Goal: Task Accomplishment & Management: Manage account settings

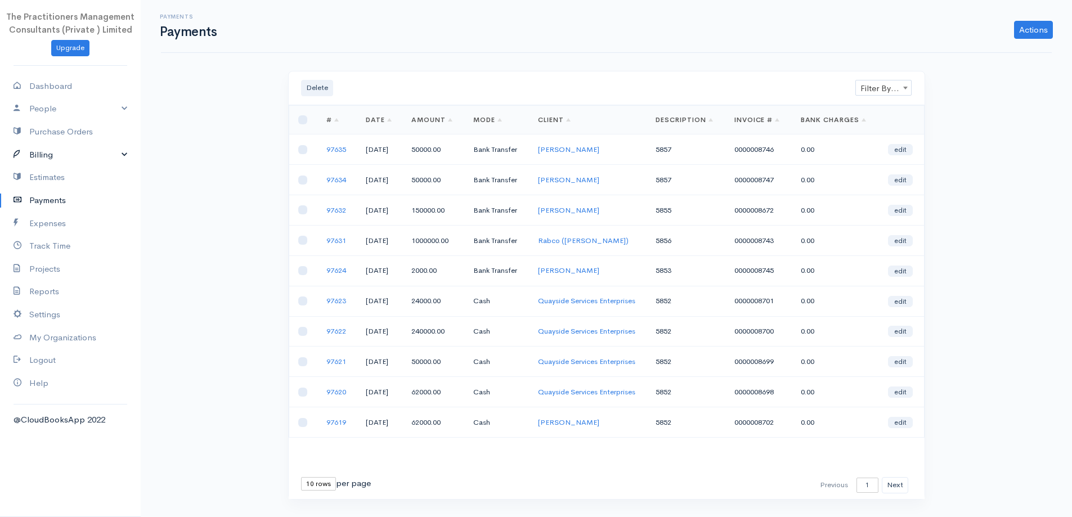
click at [69, 150] on link "Billing" at bounding box center [70, 155] width 141 height 23
click at [69, 175] on link "Invoice" at bounding box center [70, 176] width 141 height 20
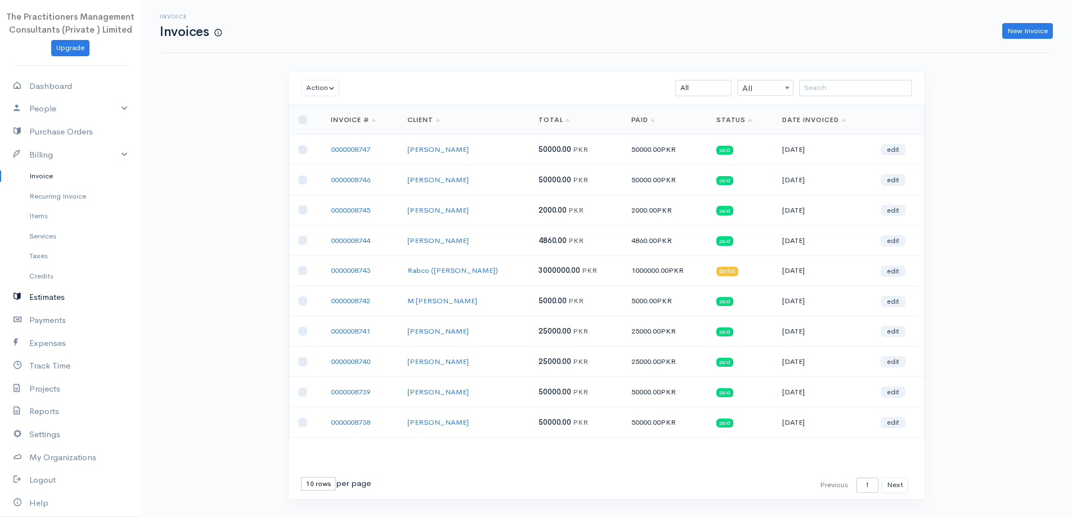
click at [51, 301] on link "Estimates" at bounding box center [70, 297] width 141 height 23
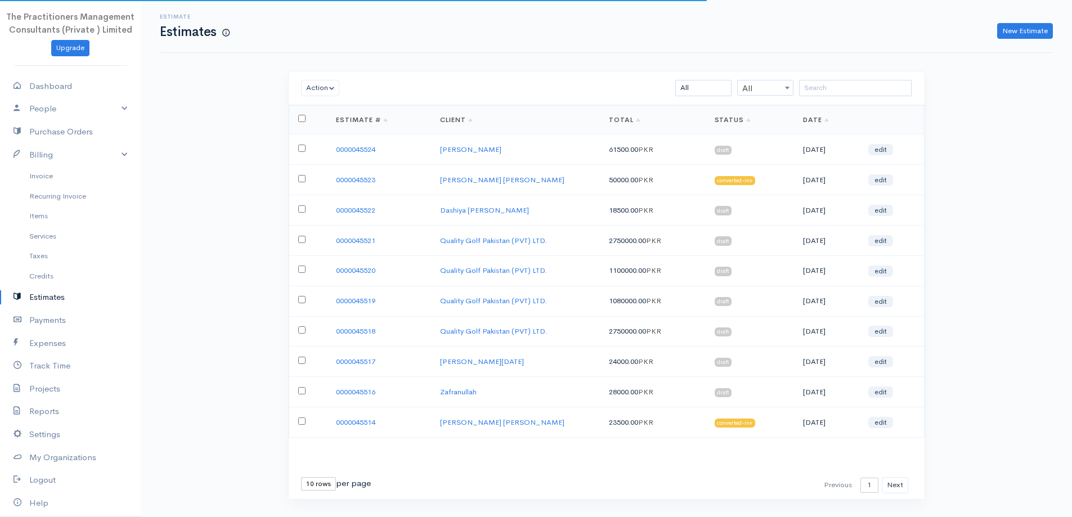
click at [347, 155] on td "0000045524" at bounding box center [379, 150] width 104 height 30
click at [347, 150] on link "0000045524" at bounding box center [355, 150] width 39 height 10
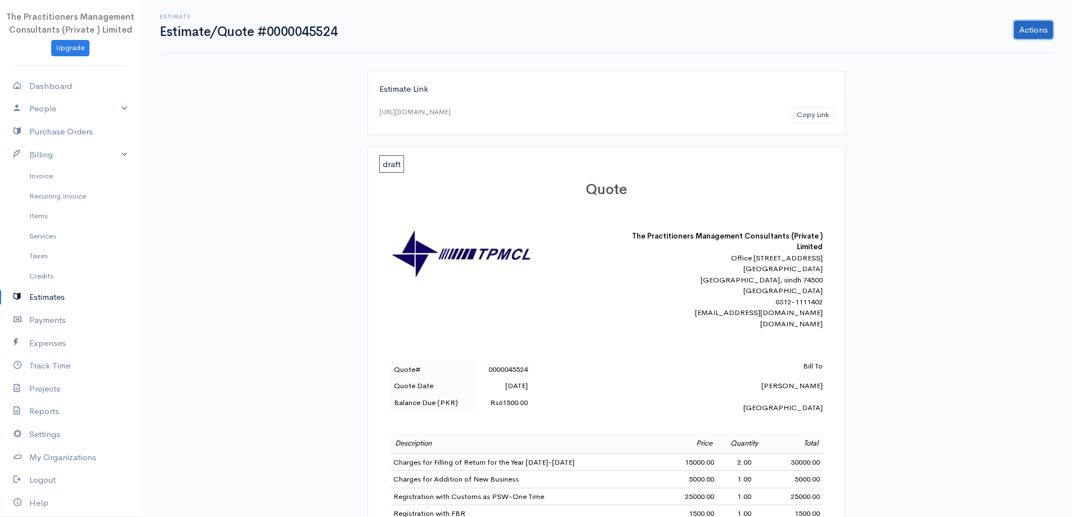
click at [1036, 37] on link "Actions" at bounding box center [1033, 30] width 39 height 18
click at [1032, 92] on link "Convert To Invoice" at bounding box center [1004, 93] width 99 height 20
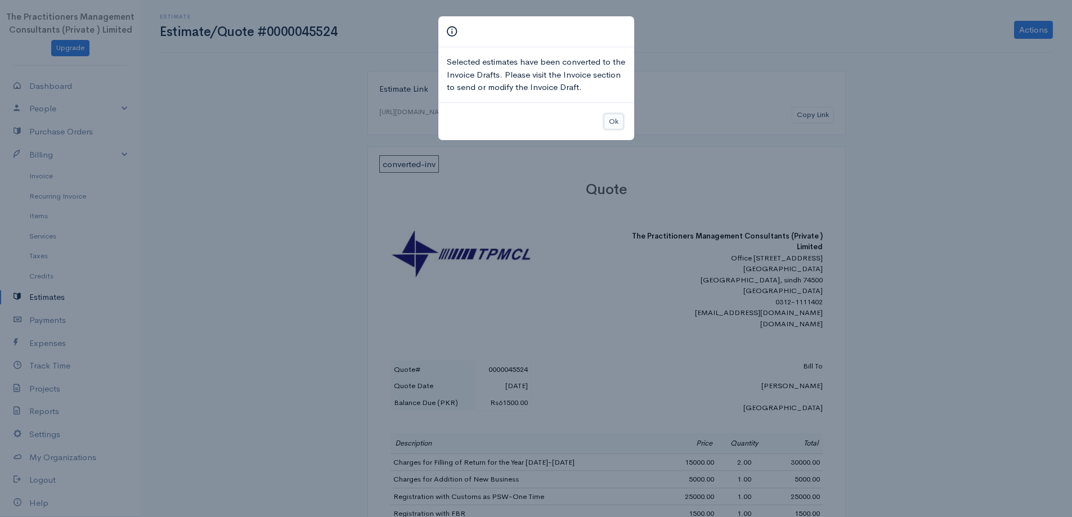
click at [623, 122] on button "Ok" at bounding box center [614, 122] width 20 height 16
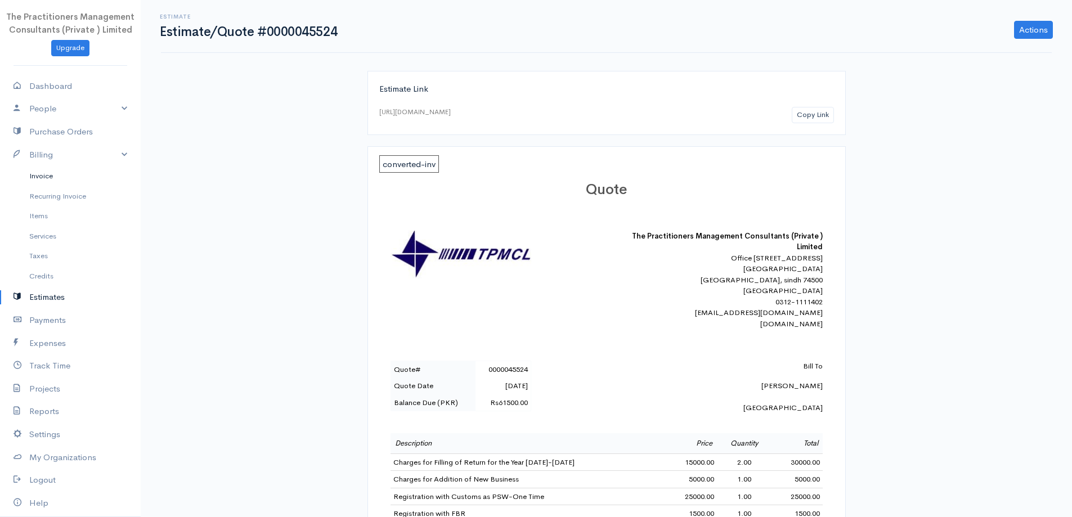
click at [34, 180] on link "Invoice" at bounding box center [70, 176] width 141 height 20
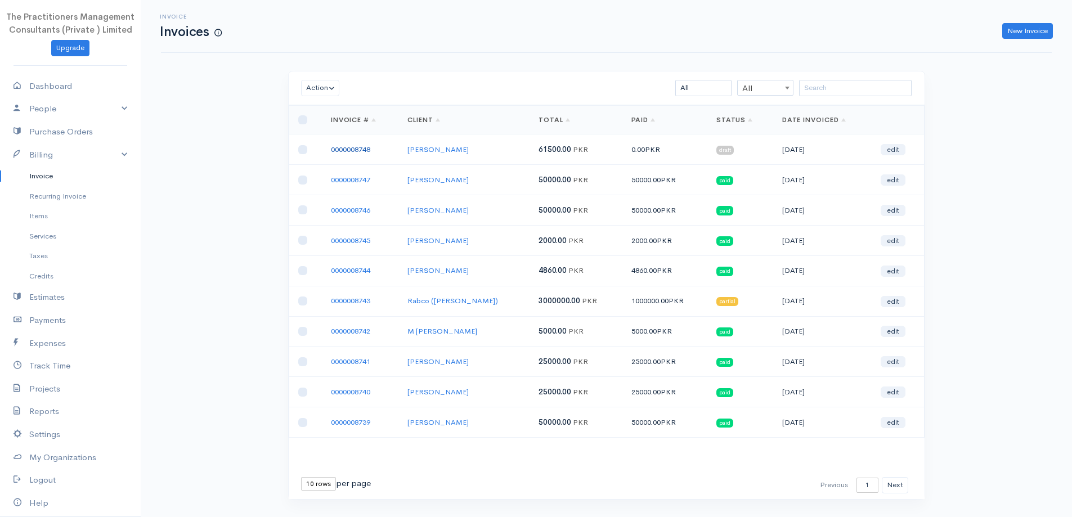
click at [365, 149] on link "0000008748" at bounding box center [350, 150] width 39 height 10
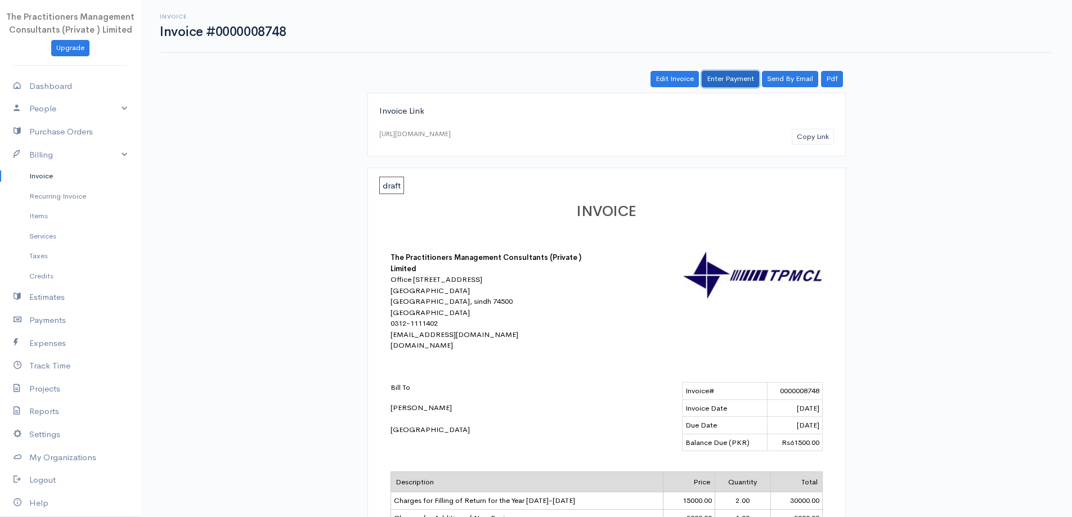
click at [739, 84] on link "Enter Payment" at bounding box center [730, 79] width 57 height 16
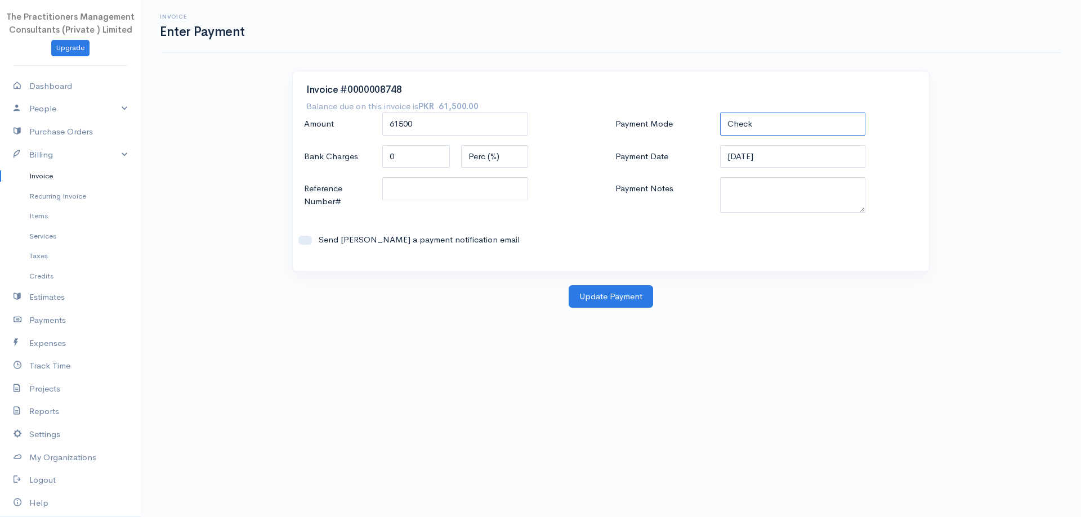
click at [744, 129] on select "Check Bank Transfer Credit Cash Debit ACH VISA MASTERCARD AMEX DISCOVER DINERS …" at bounding box center [793, 124] width 146 height 23
select select "Bank Transfer"
click at [720, 113] on select "Check Bank Transfer Credit Cash Debit ACH VISA MASTERCARD AMEX DISCOVER DINERS …" at bounding box center [793, 124] width 146 height 23
click at [783, 204] on textarea "Payment Notes" at bounding box center [793, 194] width 146 height 35
type textarea "5858"
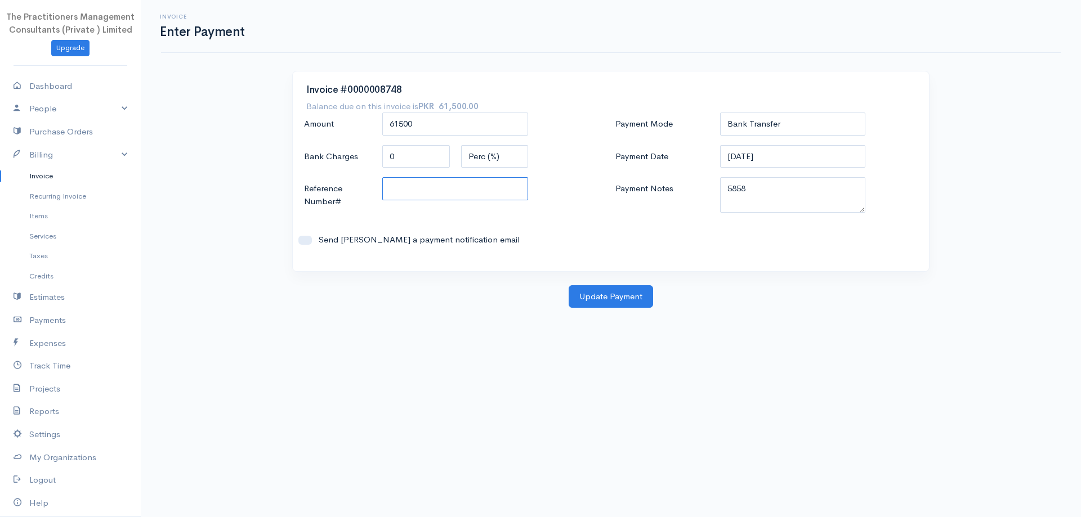
click at [446, 190] on input "Reference Number#" at bounding box center [455, 188] width 146 height 23
type input "5858"
click at [578, 302] on button "Update Payment" at bounding box center [611, 296] width 84 height 23
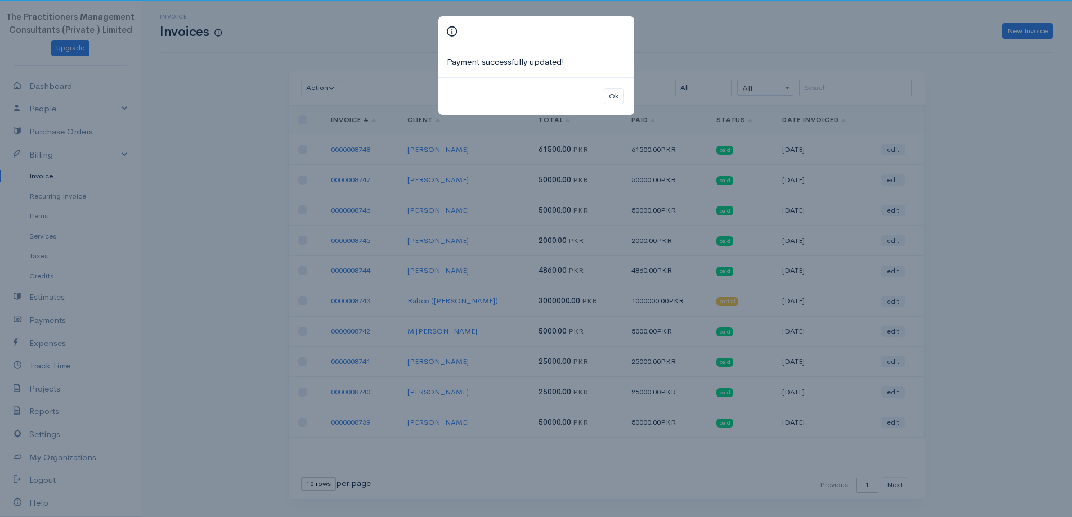
click at [616, 106] on div "Ok" at bounding box center [537, 96] width 196 height 38
click at [616, 102] on button "Ok" at bounding box center [614, 96] width 20 height 16
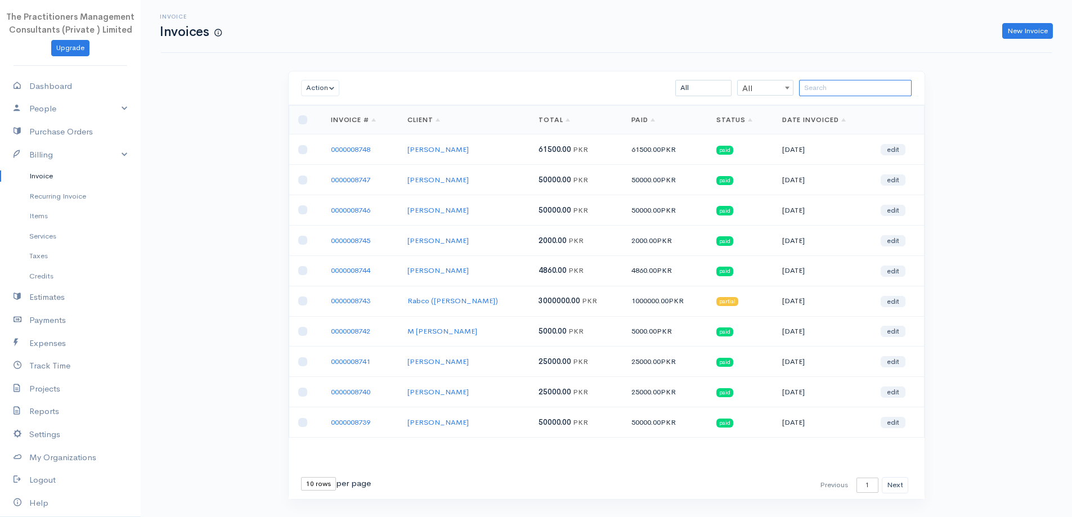
click at [821, 96] on input "search" at bounding box center [855, 88] width 113 height 16
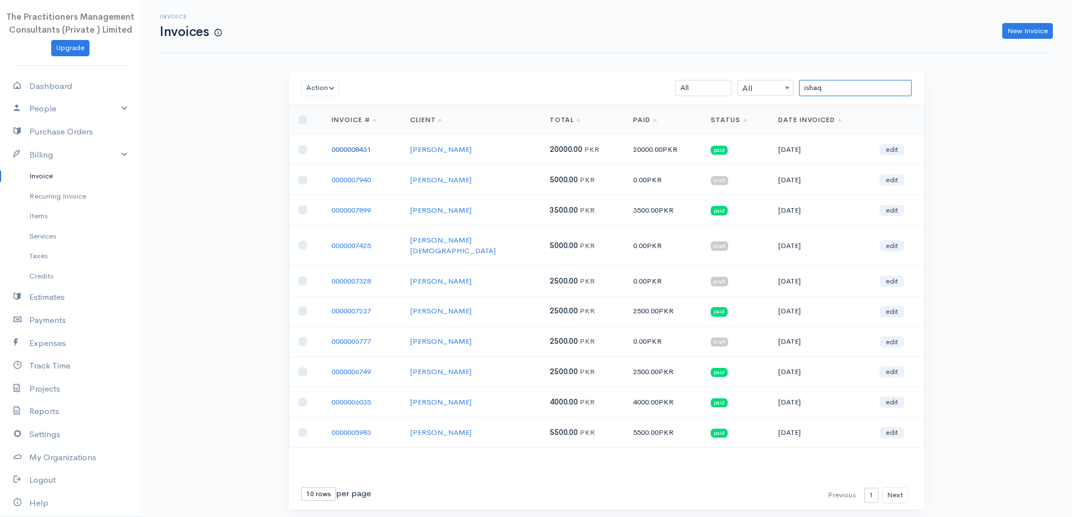
type input "ishaq"
click at [352, 145] on link "0000008431" at bounding box center [351, 150] width 39 height 10
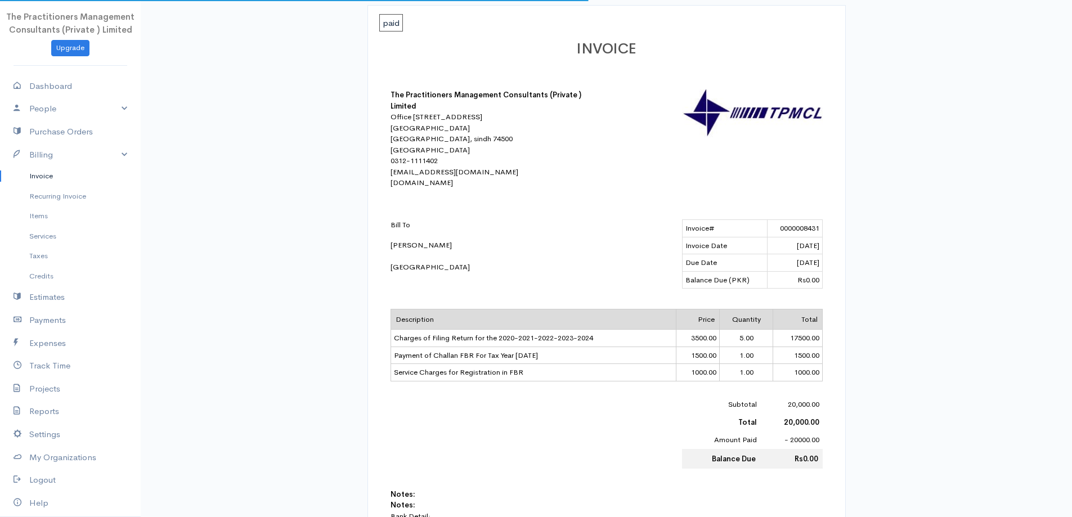
scroll to position [169, 0]
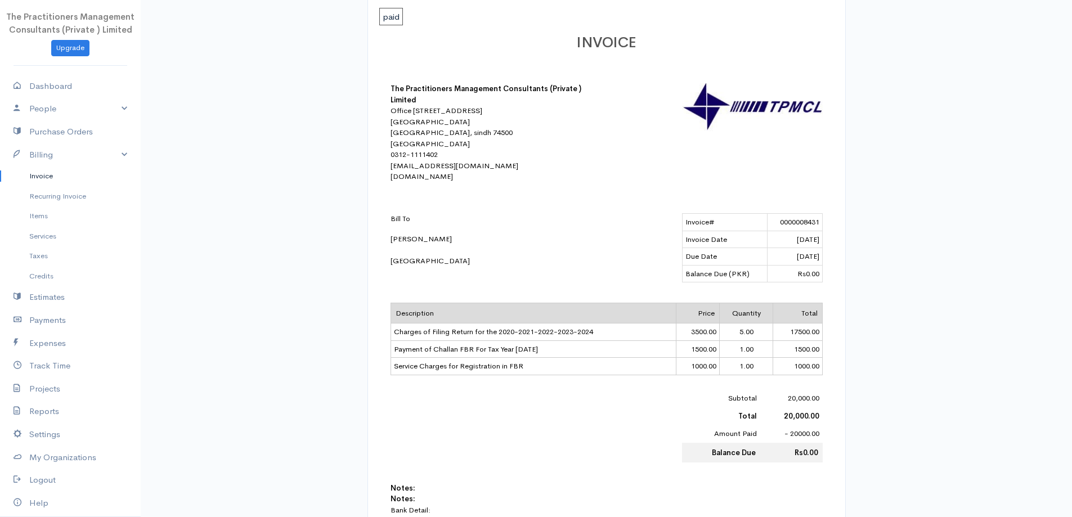
click at [682, 341] on td "3500.00" at bounding box center [698, 332] width 44 height 17
